Goal: Information Seeking & Learning: Learn about a topic

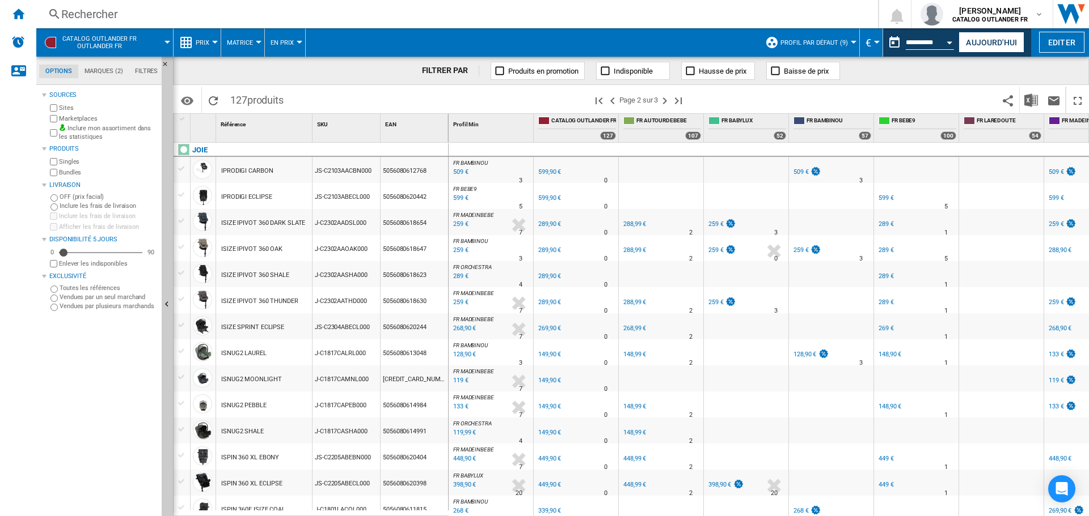
click at [65, 9] on div "Rechercher" at bounding box center [454, 14] width 787 height 16
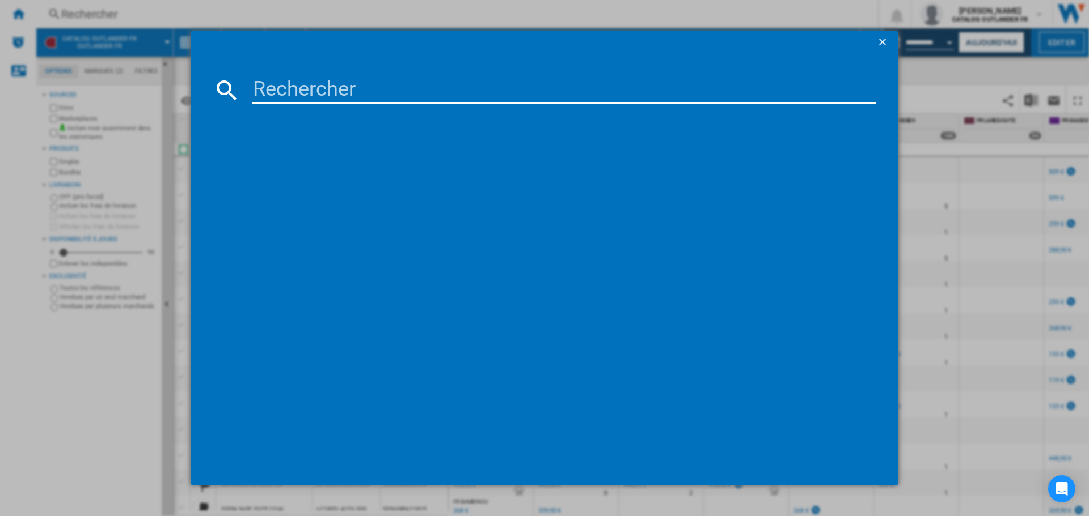
click at [308, 86] on input at bounding box center [564, 90] width 624 height 27
type input "harbour"
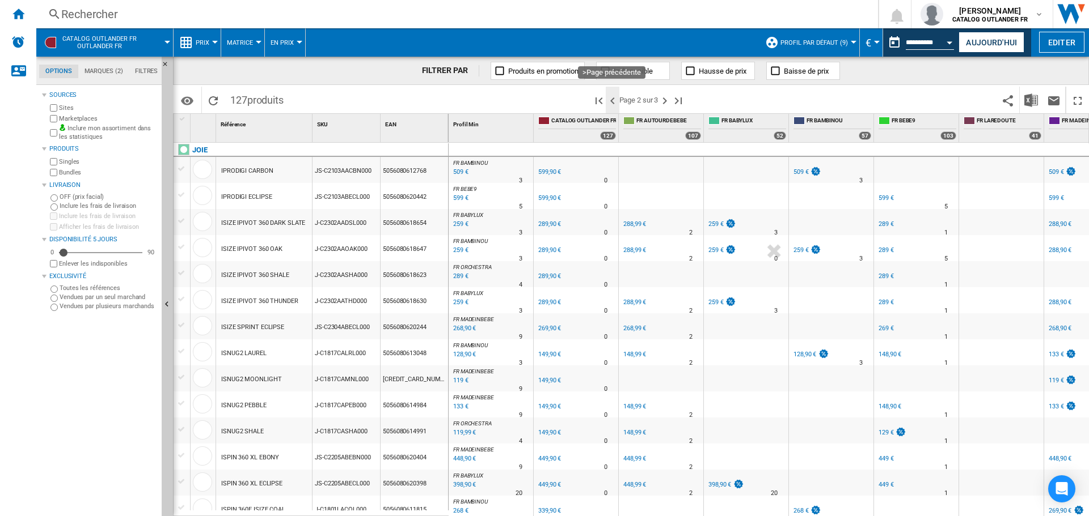
click at [614, 98] on ng-md-icon ">Page précédente" at bounding box center [612, 101] width 14 height 14
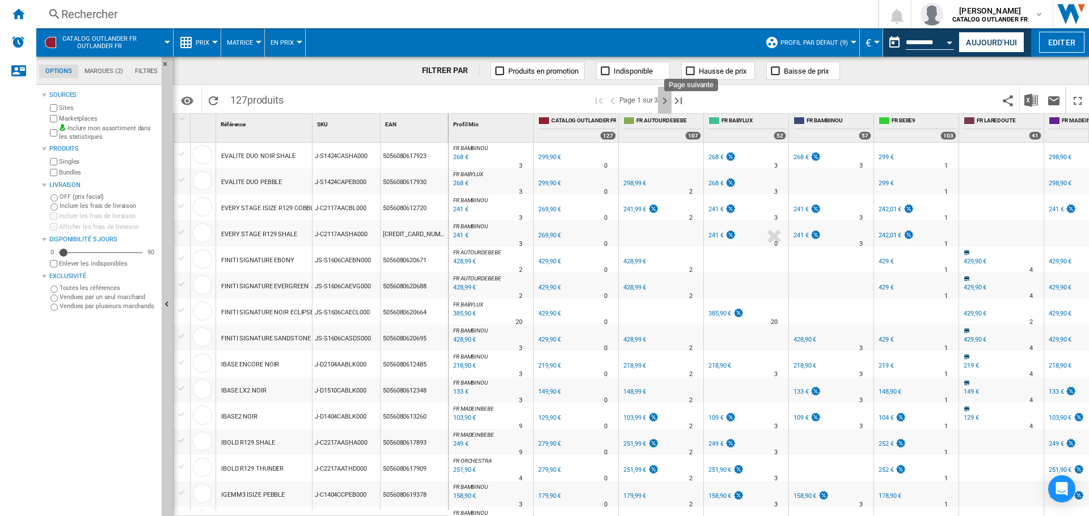
click at [666, 102] on ng-md-icon "Page suivante" at bounding box center [665, 101] width 14 height 14
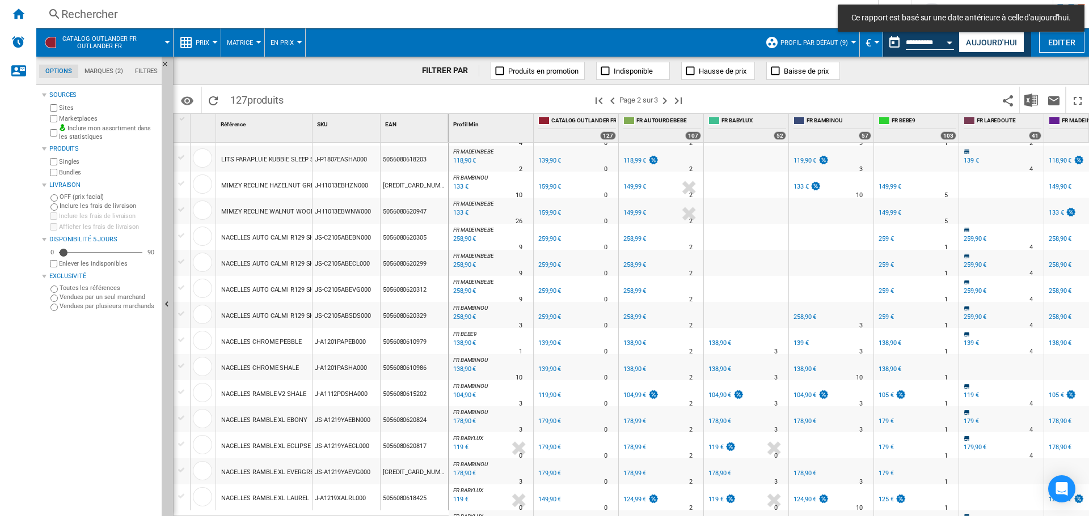
scroll to position [947, 0]
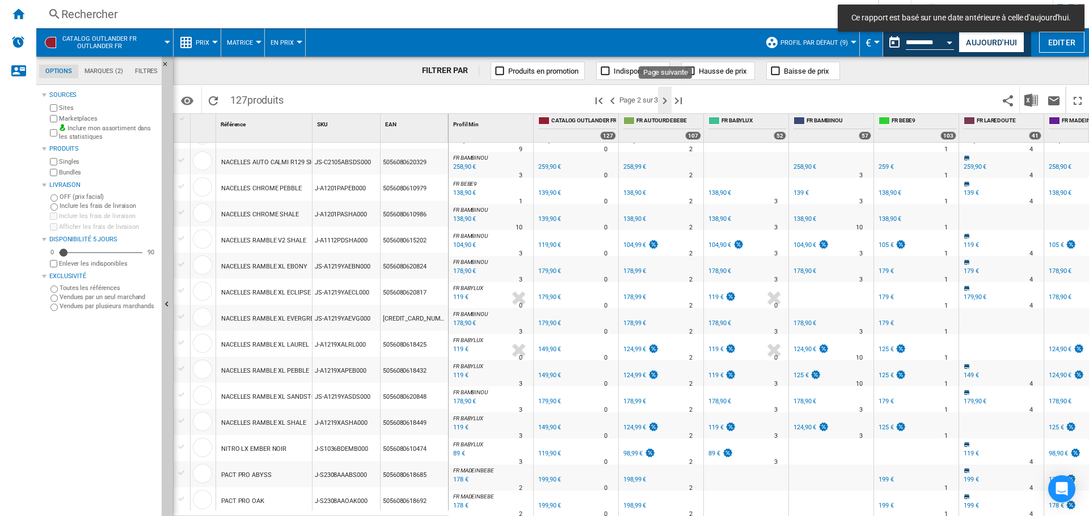
click at [667, 102] on ng-md-icon "Page suivante" at bounding box center [665, 101] width 14 height 14
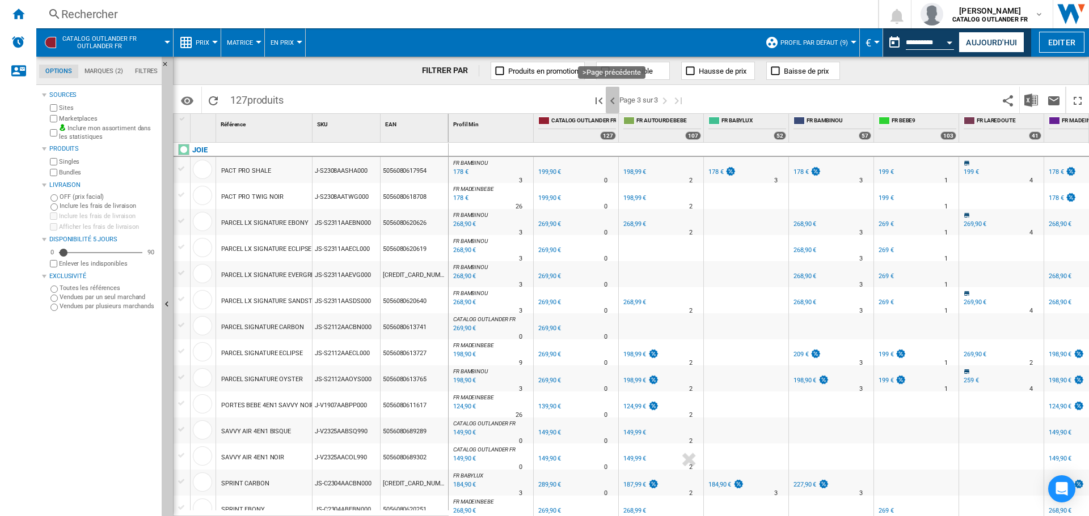
click at [613, 104] on ng-md-icon ">Page précédente" at bounding box center [612, 101] width 14 height 14
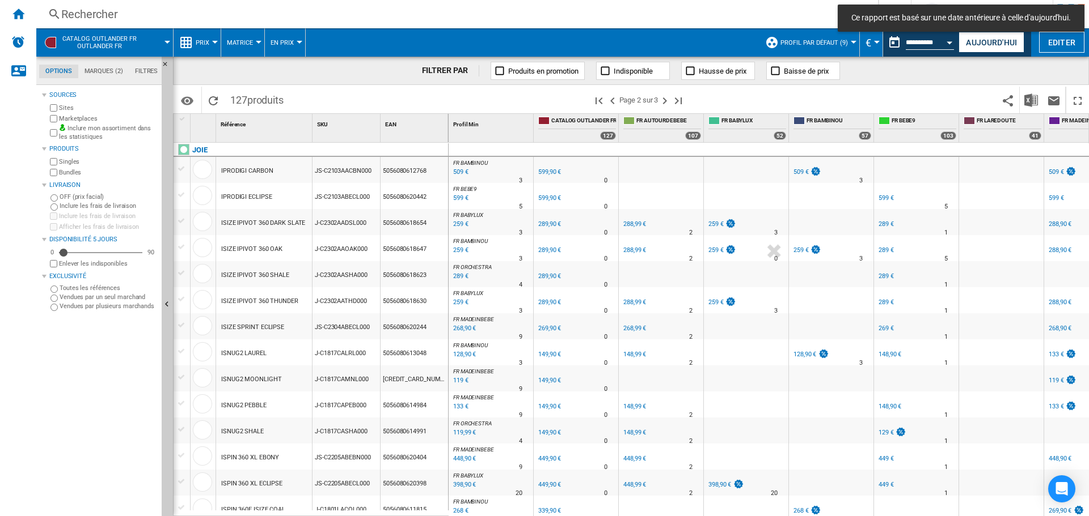
scroll to position [227, 0]
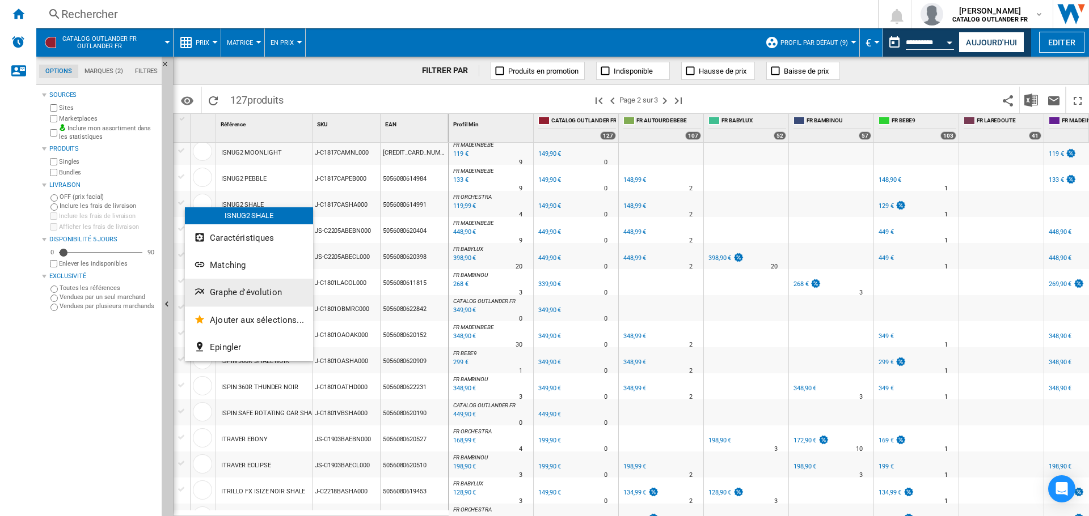
click at [232, 291] on span "Graphe d'évolution" at bounding box center [246, 292] width 72 height 10
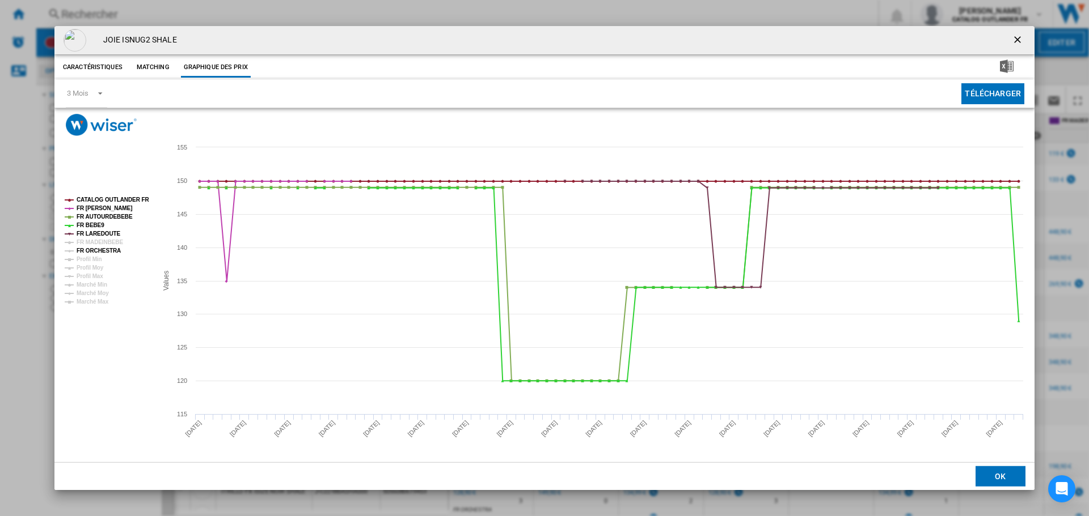
click at [102, 251] on tspan "FR ORCHESTRA" at bounding box center [99, 251] width 44 height 6
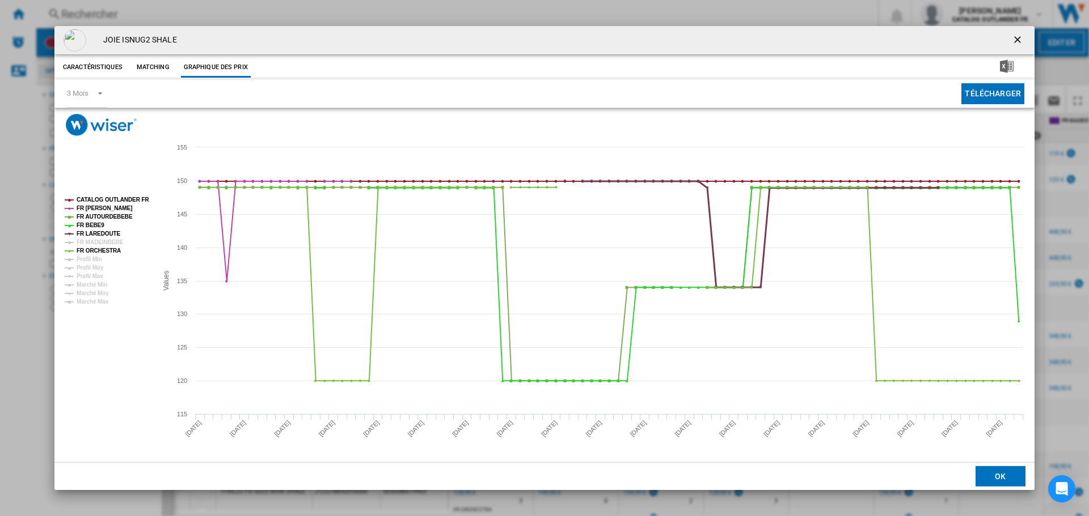
click at [79, 237] on tspan "FR LAREDOUTE" at bounding box center [99, 234] width 44 height 6
click at [88, 243] on tspan "FR MADEINBEBE" at bounding box center [100, 242] width 46 height 6
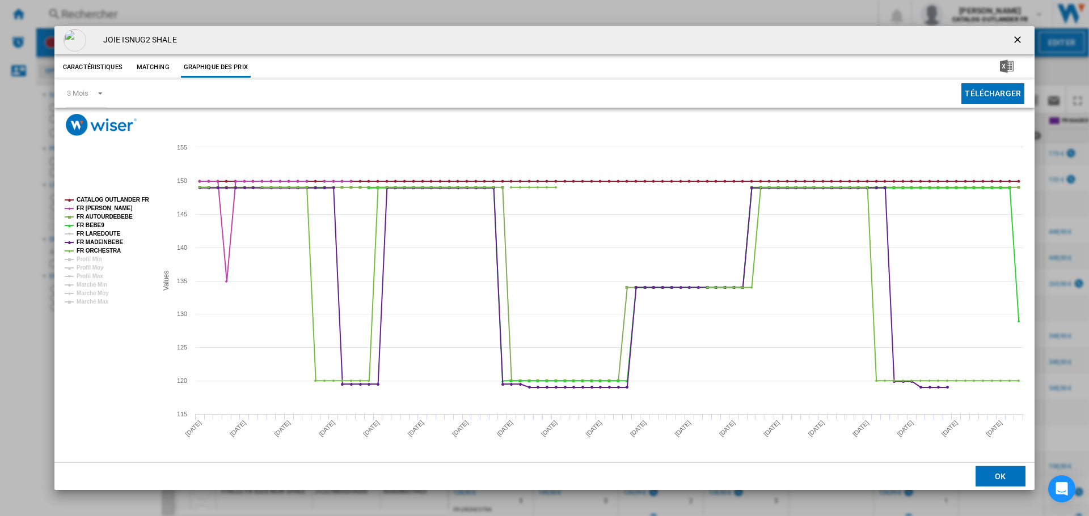
click at [92, 231] on tspan "FR LAREDOUTE" at bounding box center [99, 234] width 44 height 6
